Goal: Check status: Check status

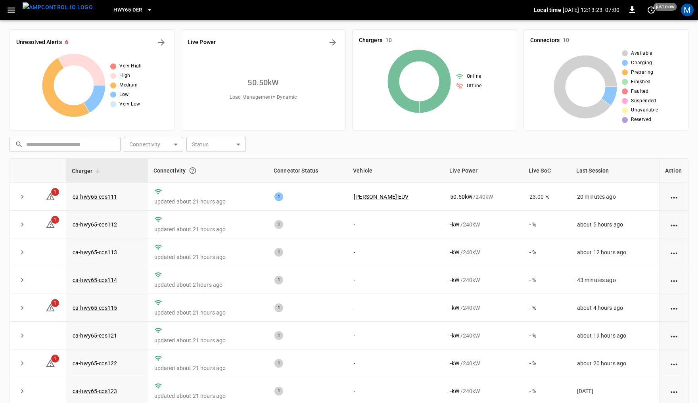
scroll to position [67, 0]
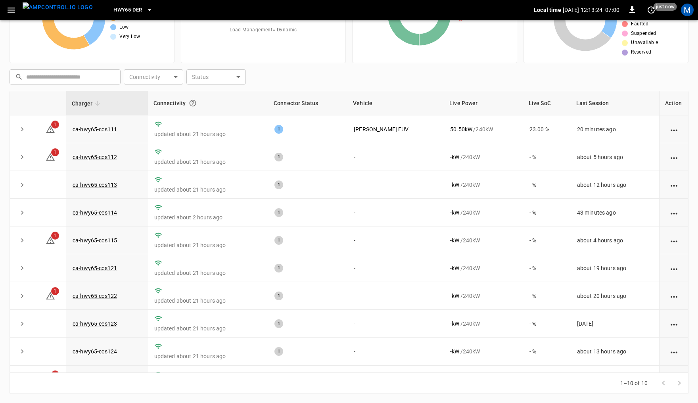
click at [146, 8] on icon "button" at bounding box center [150, 10] width 8 height 8
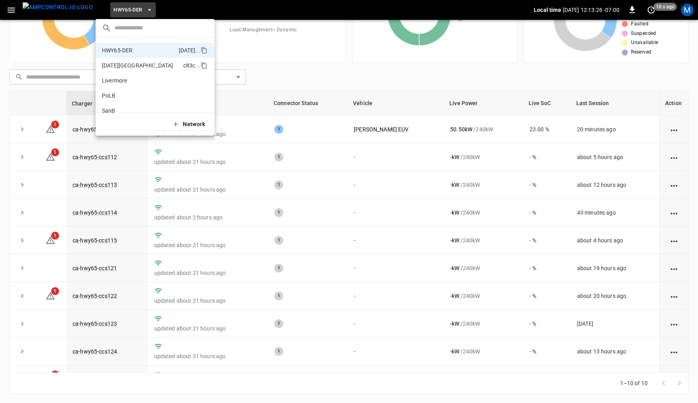
scroll to position [0, 0]
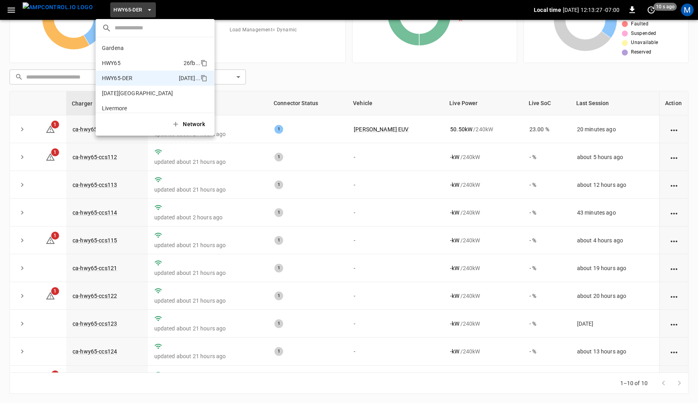
click at [134, 63] on p "HWY65" at bounding box center [141, 63] width 79 height 8
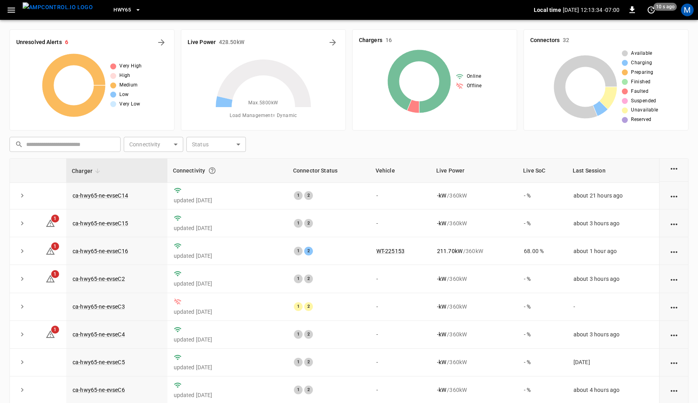
scroll to position [145, 0]
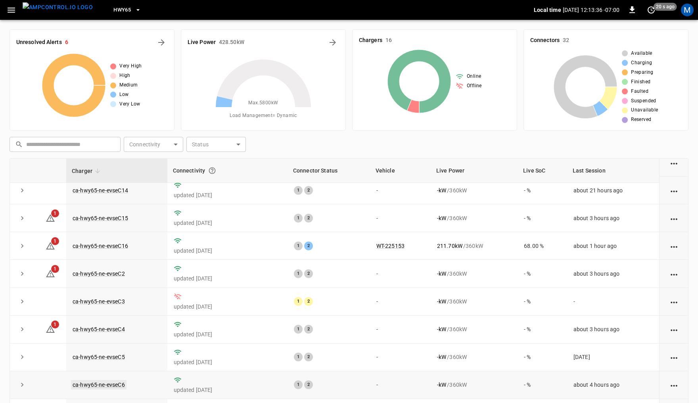
click at [105, 386] on link "ca-hwy65-ne-evseC6" at bounding box center [99, 385] width 56 height 10
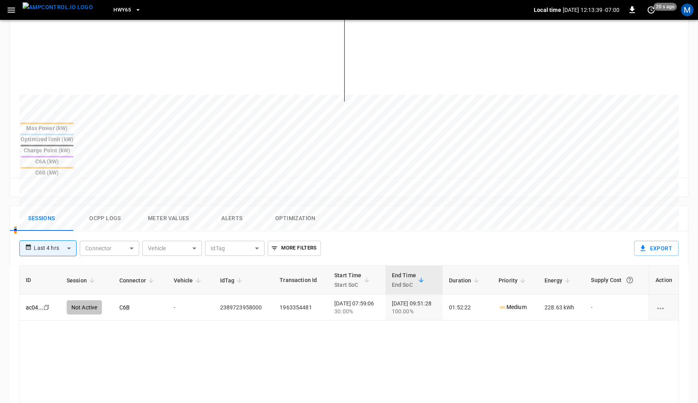
scroll to position [232, 0]
click at [63, 209] on body "**********" at bounding box center [349, 172] width 698 height 809
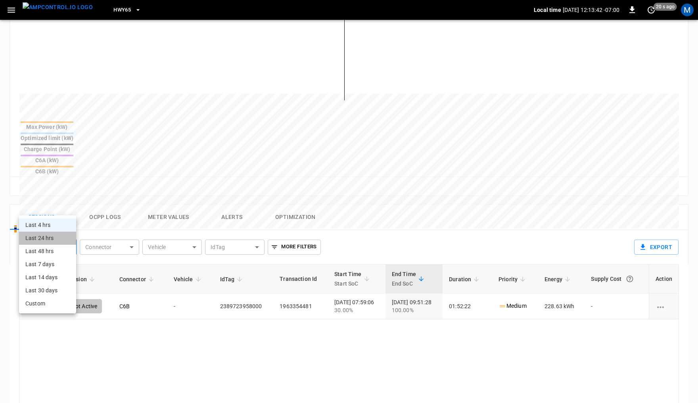
click at [52, 237] on li "Last 24 hrs" at bounding box center [47, 238] width 57 height 13
type input "**********"
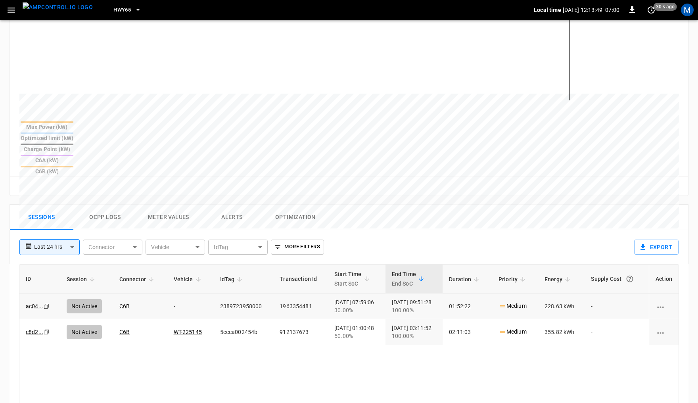
click at [45, 303] on icon "Copy" at bounding box center [46, 306] width 6 height 6
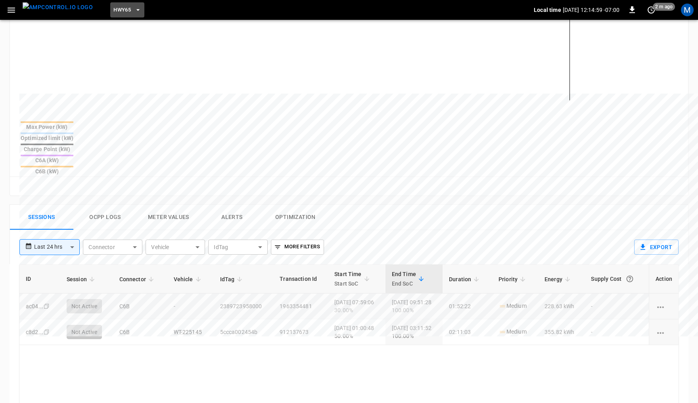
click at [115, 12] on span "HWY65" at bounding box center [121, 10] width 17 height 9
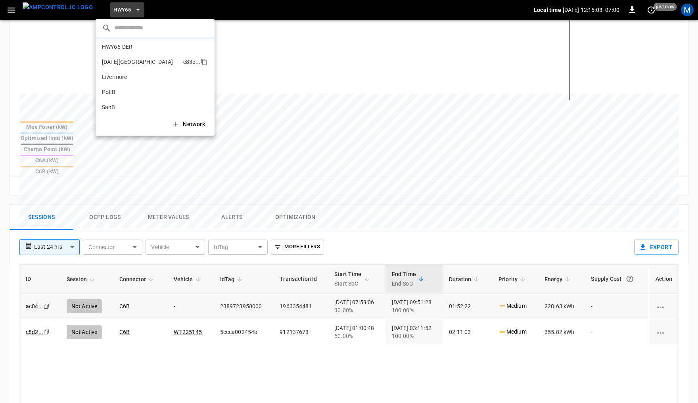
scroll to position [38, 0]
click at [118, 96] on p "SanB" at bounding box center [140, 100] width 77 height 8
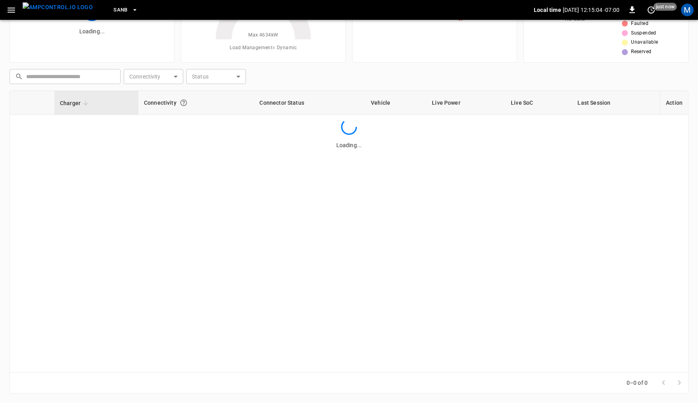
scroll to position [67, 0]
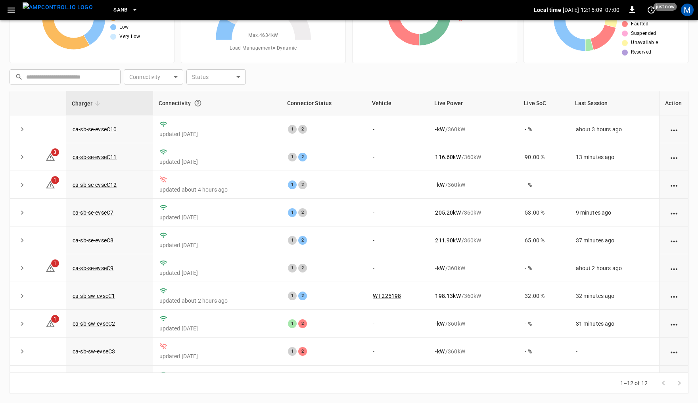
click at [14, 8] on icon "button" at bounding box center [11, 10] width 10 height 10
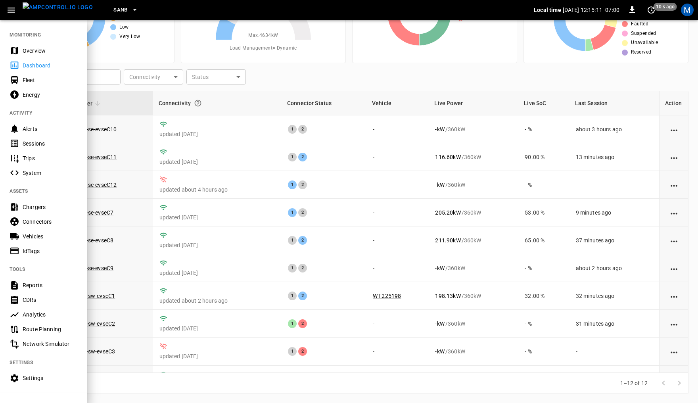
click at [40, 142] on div "Sessions" at bounding box center [50, 144] width 55 height 8
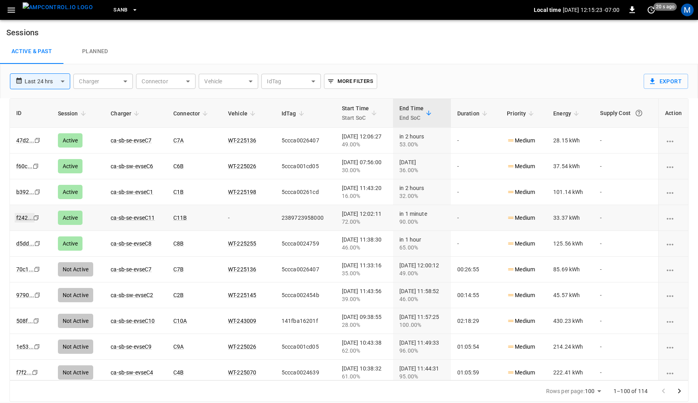
click at [29, 216] on link "f242 ..." at bounding box center [25, 218] width 20 height 10
